Goal: Navigation & Orientation: Find specific page/section

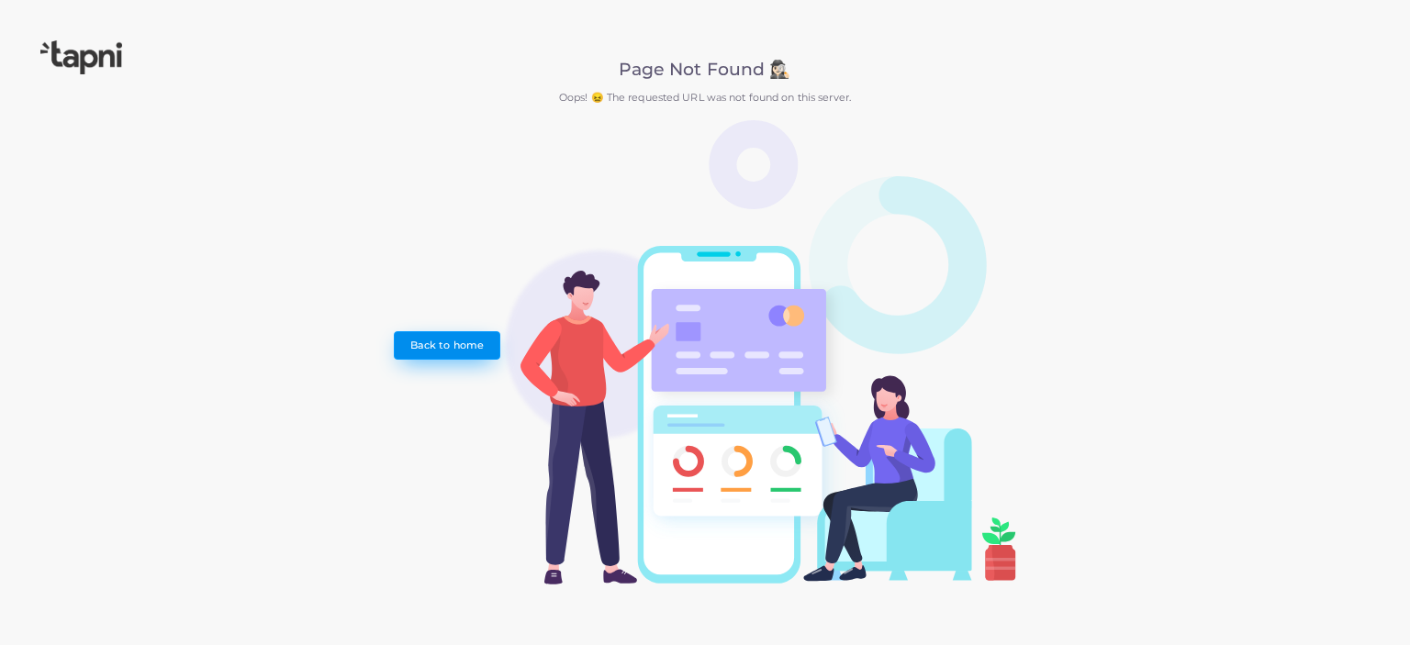
click at [428, 345] on link "Back to home" at bounding box center [447, 345] width 106 height 28
click at [72, 68] on img at bounding box center [81, 57] width 82 height 34
drag, startPoint x: 453, startPoint y: 361, endPoint x: 433, endPoint y: 329, distance: 37.9
click at [433, 329] on div "Page Not Found 🕵🏻‍♀️ Oops! 😖 The requested URL was not found on this server. Ba…" at bounding box center [704, 323] width 621 height 527
click at [432, 338] on link "Back to home" at bounding box center [447, 345] width 106 height 28
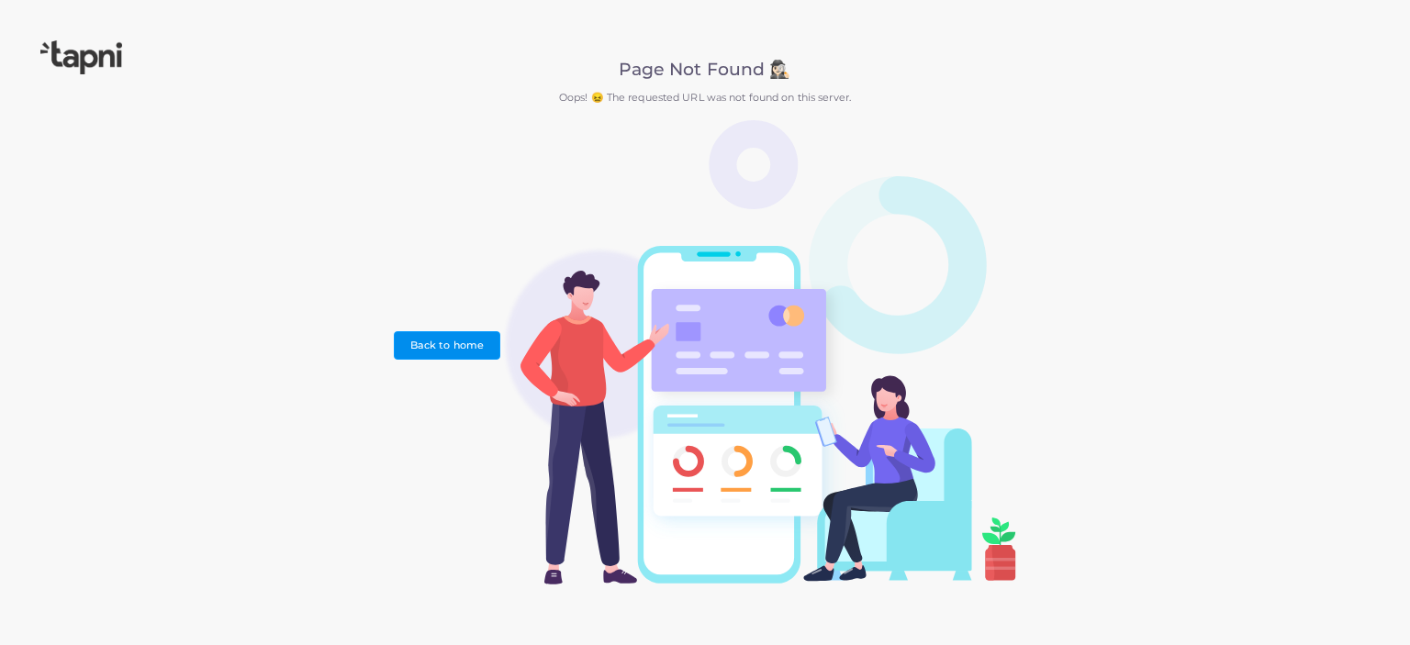
click at [432, 338] on link "Back to home" at bounding box center [447, 345] width 106 height 28
